Goal: Task Accomplishment & Management: Use online tool/utility

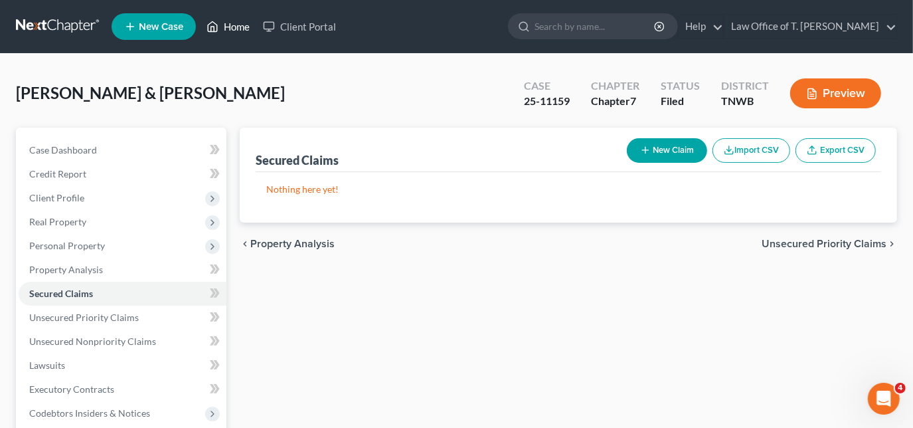
click at [230, 27] on link "Home" at bounding box center [228, 27] width 56 height 24
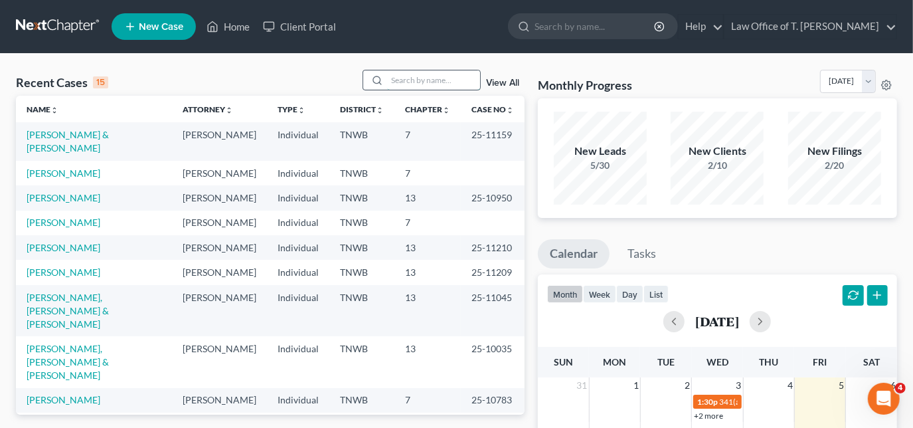
click at [394, 80] on input "search" at bounding box center [433, 79] width 93 height 19
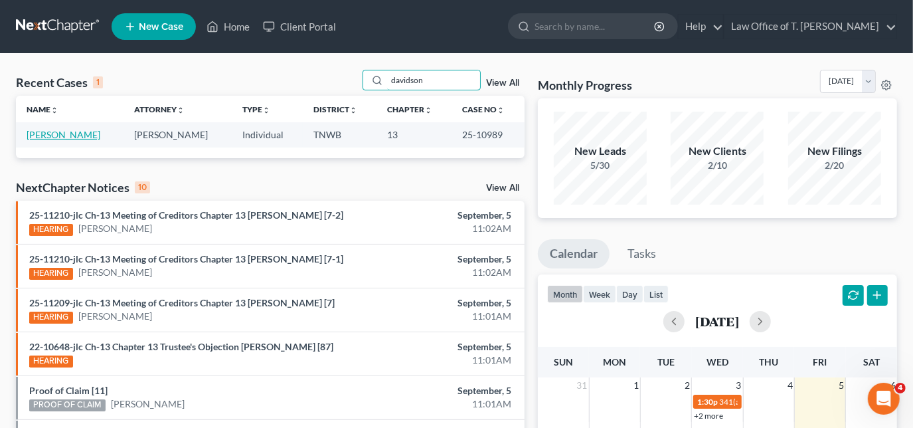
type input "davidson"
click at [77, 136] on link "[PERSON_NAME]" at bounding box center [64, 134] width 74 height 11
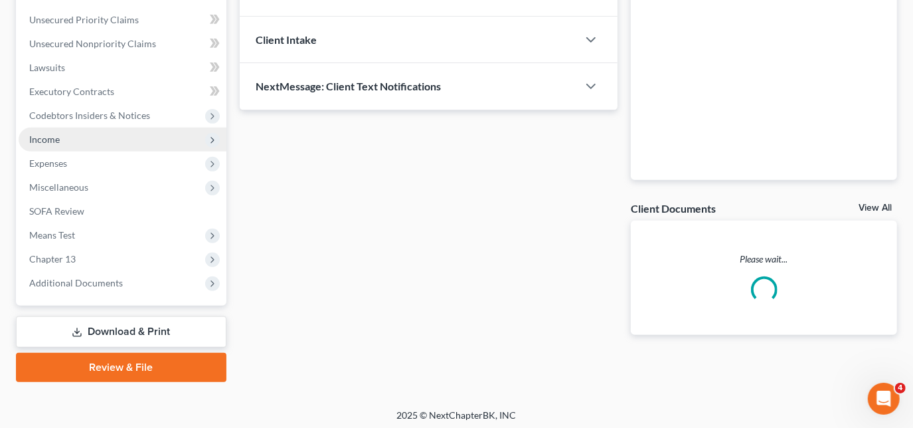
scroll to position [301, 0]
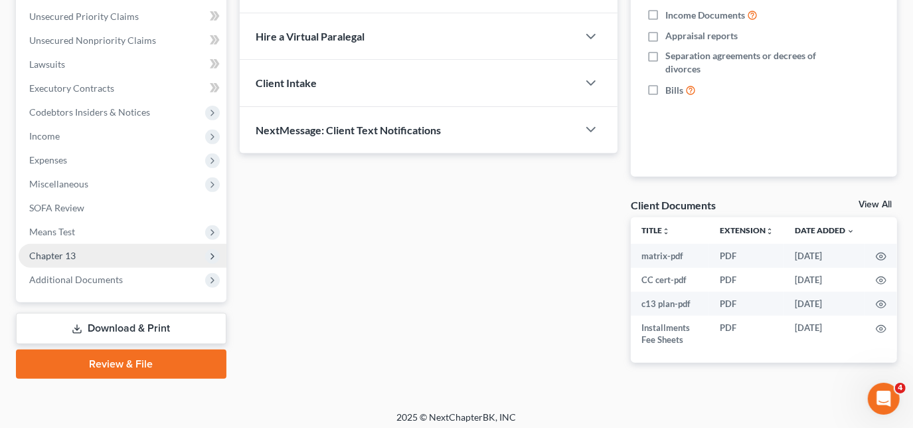
click at [90, 253] on span "Chapter 13" at bounding box center [123, 256] width 208 height 24
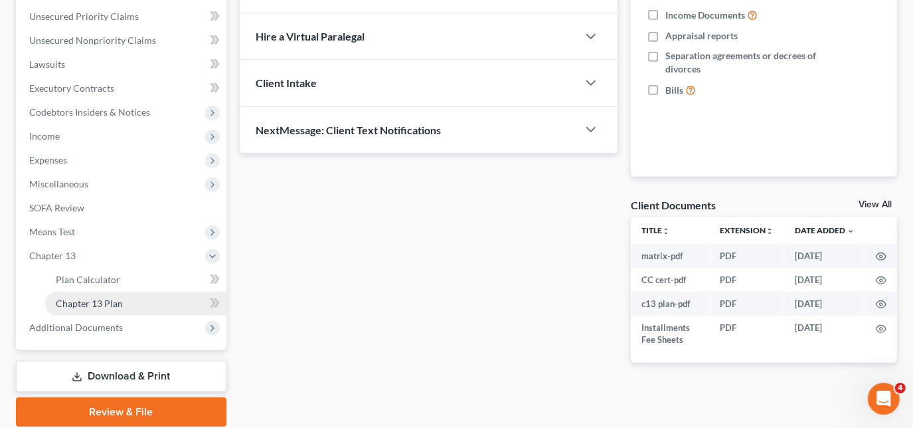
click at [141, 300] on link "Chapter 13 Plan" at bounding box center [135, 304] width 181 height 24
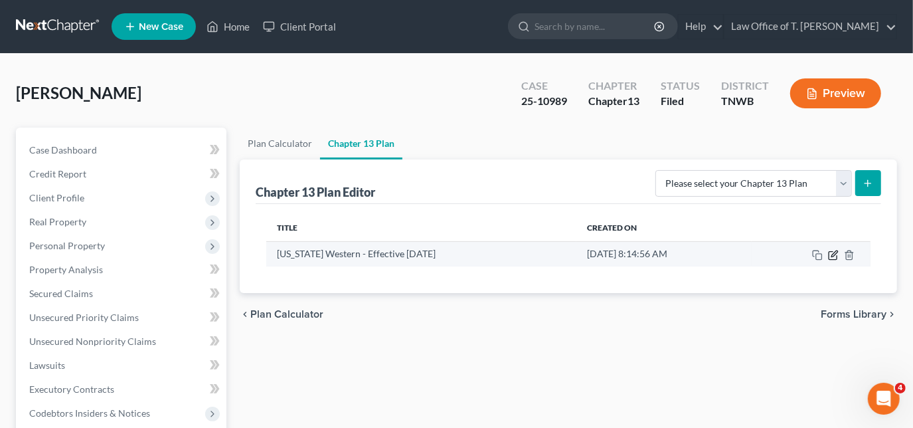
click at [828, 253] on icon "button" at bounding box center [833, 255] width 11 height 11
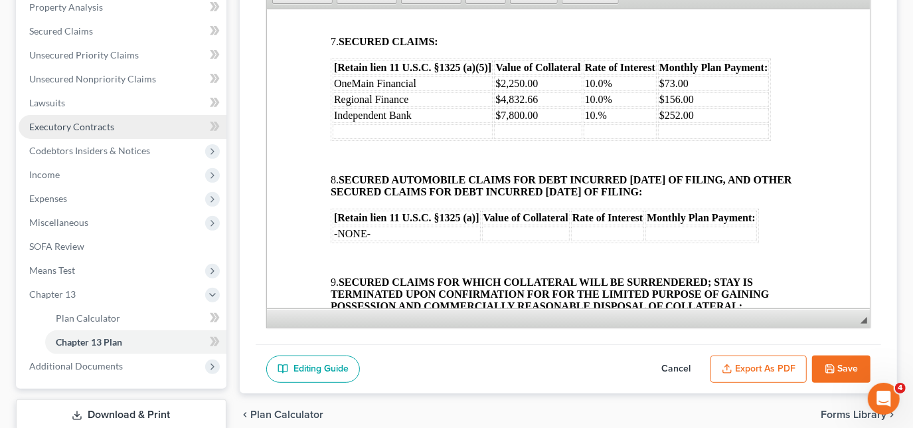
scroll to position [241, 0]
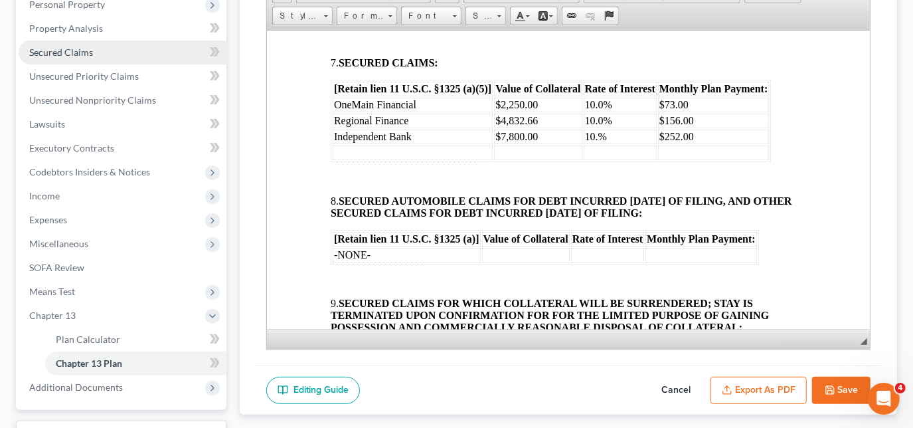
click at [72, 55] on span "Secured Claims" at bounding box center [61, 51] width 64 height 11
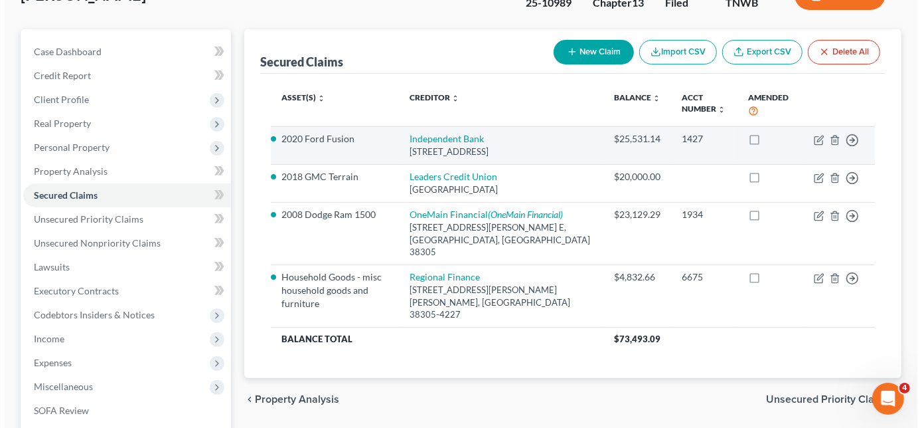
scroll to position [120, 0]
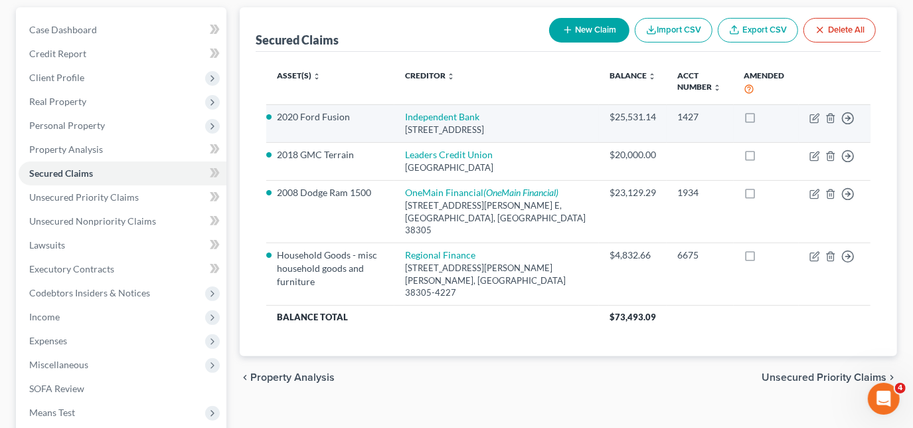
click at [324, 118] on li "2020 Ford Fusion" at bounding box center [330, 116] width 107 height 13
click at [817, 116] on icon "button" at bounding box center [815, 118] width 11 height 11
select select "44"
select select "3"
select select "0"
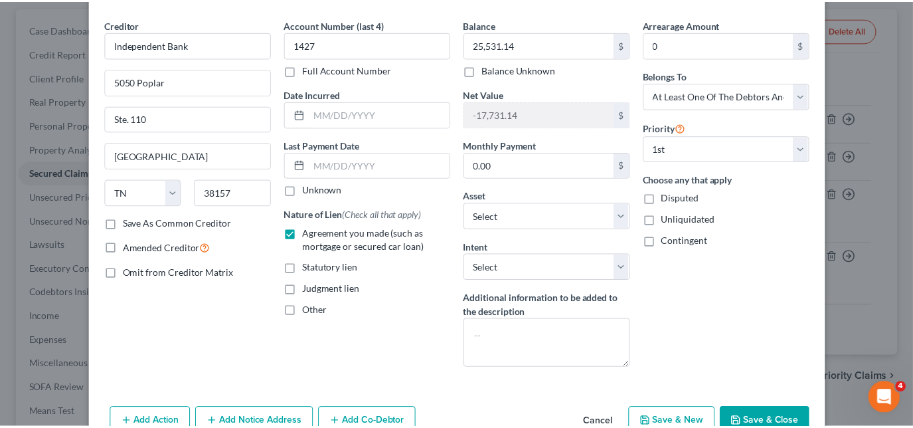
scroll to position [0, 0]
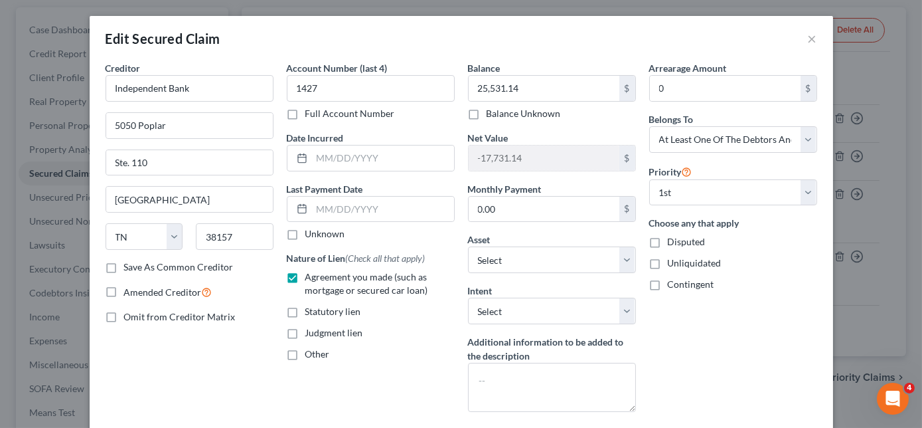
click at [814, 39] on div "Edit Secured Claim ×" at bounding box center [462, 38] width 744 height 45
click at [810, 39] on button "×" at bounding box center [812, 39] width 9 height 16
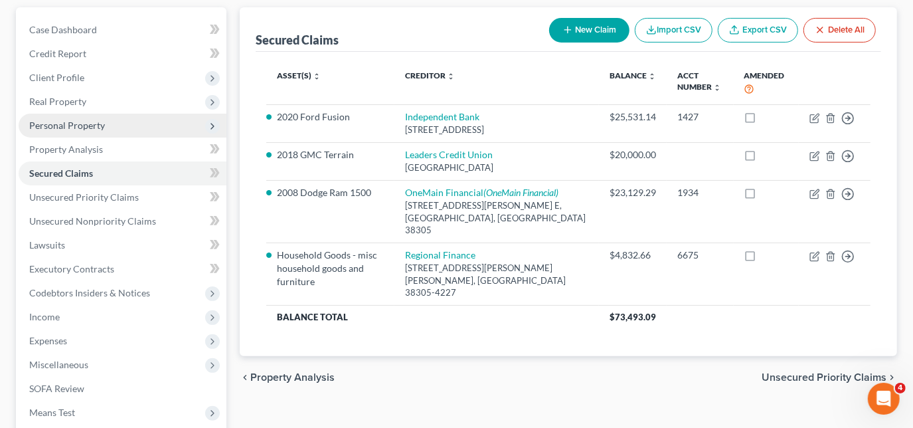
click at [62, 128] on span "Personal Property" at bounding box center [67, 125] width 76 height 11
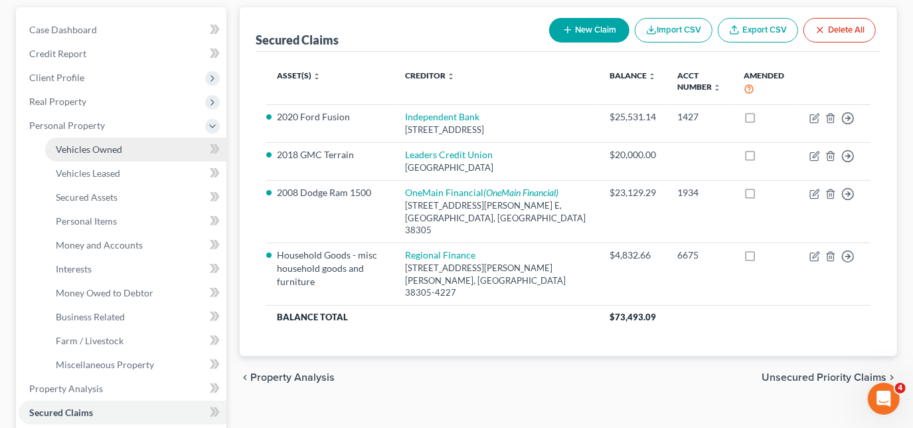
click at [66, 154] on link "Vehicles Owned" at bounding box center [135, 149] width 181 height 24
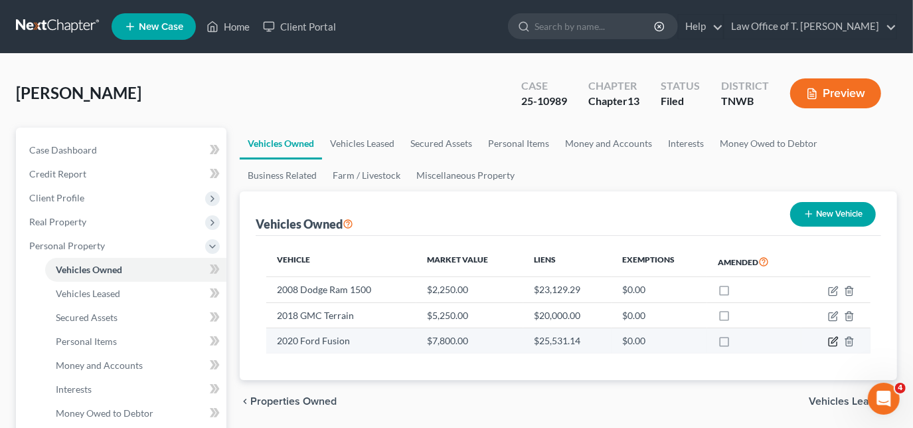
click at [828, 339] on icon "button" at bounding box center [833, 341] width 11 height 11
select select "0"
select select "6"
select select "2"
select select "0"
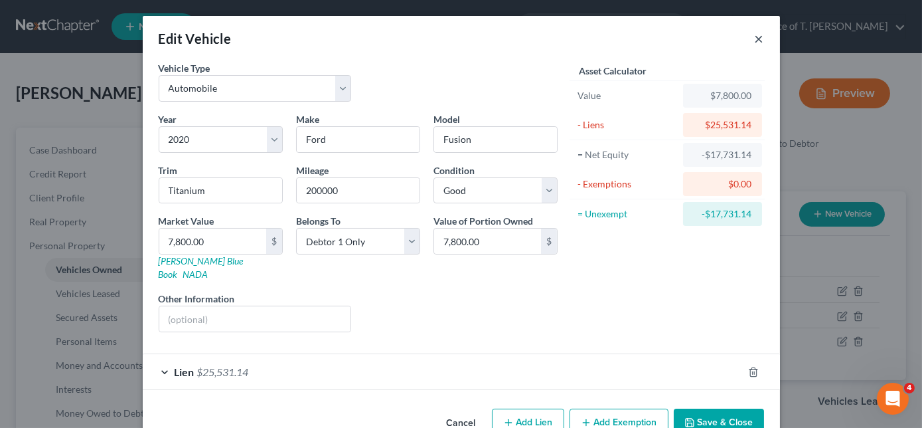
click at [755, 37] on button "×" at bounding box center [759, 39] width 9 height 16
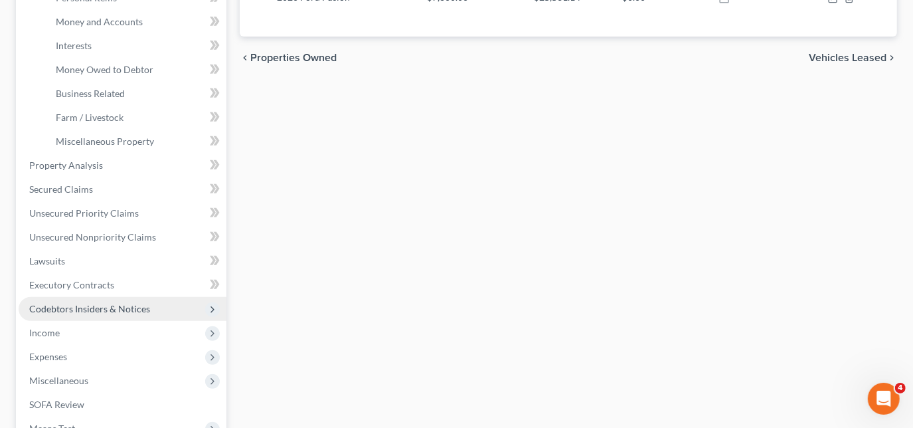
scroll to position [422, 0]
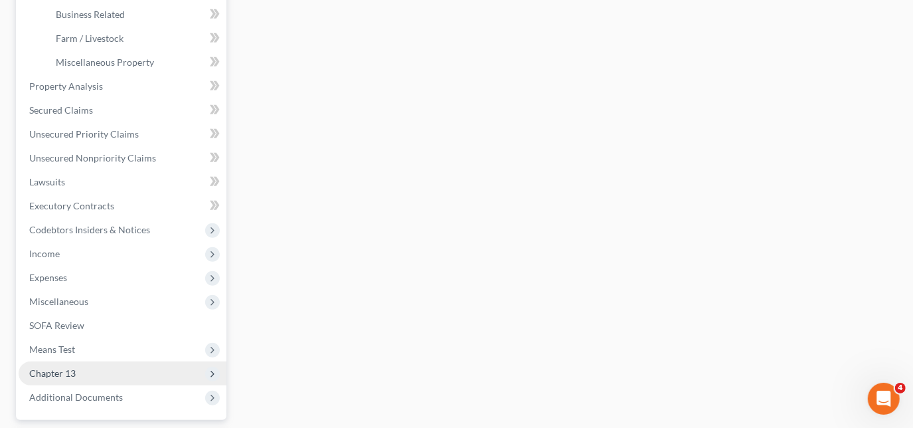
click at [67, 368] on span "Chapter 13" at bounding box center [52, 372] width 46 height 11
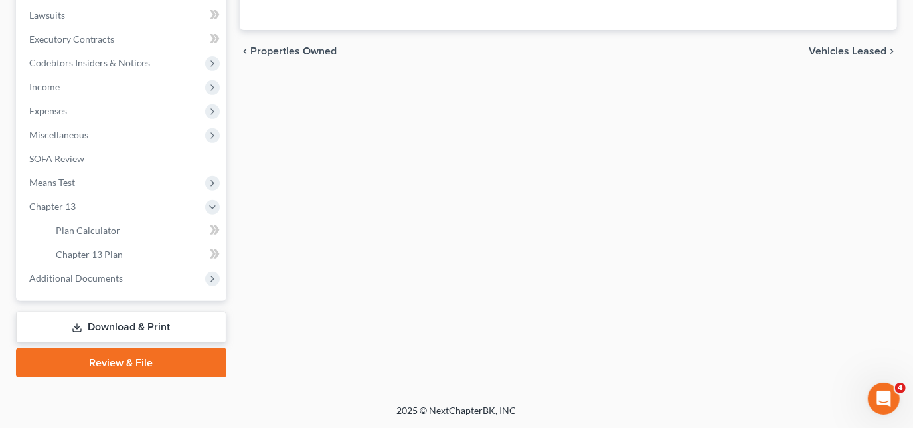
scroll to position [349, 0]
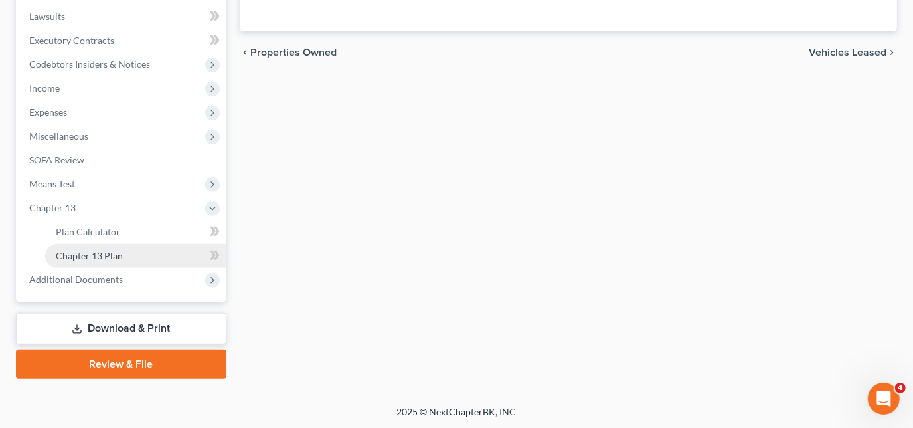
click at [122, 255] on link "Chapter 13 Plan" at bounding box center [135, 256] width 181 height 24
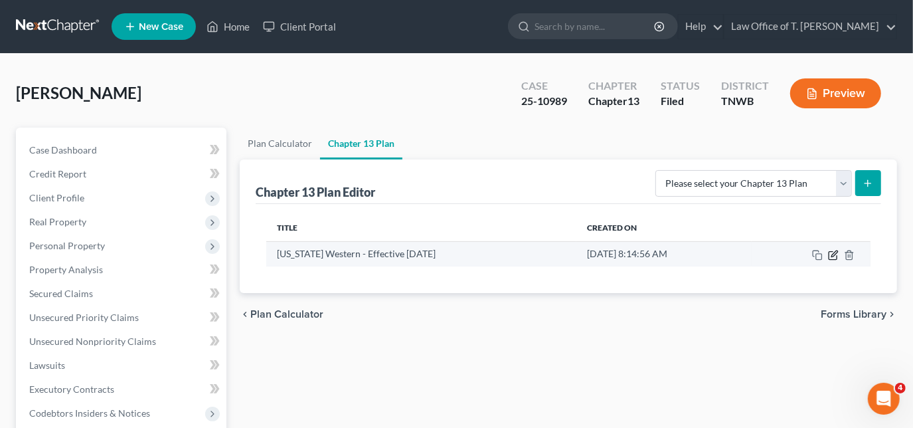
click at [829, 256] on icon "button" at bounding box center [833, 255] width 8 height 8
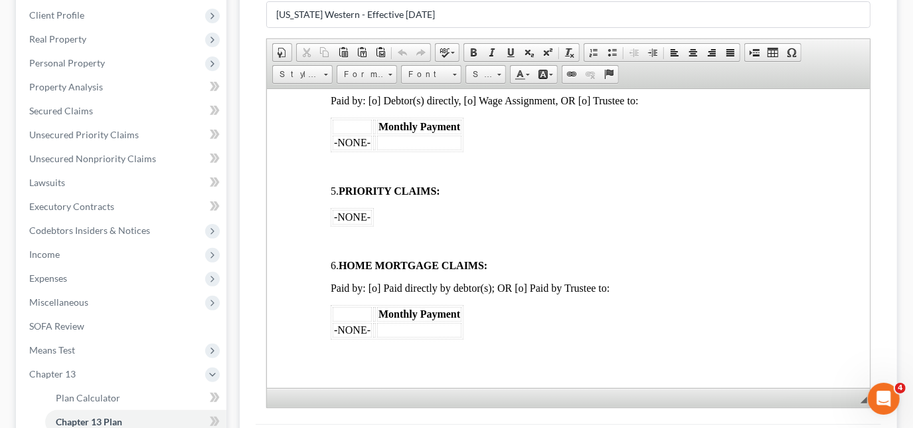
scroll to position [784, 0]
